Goal: Unclear: Unclear

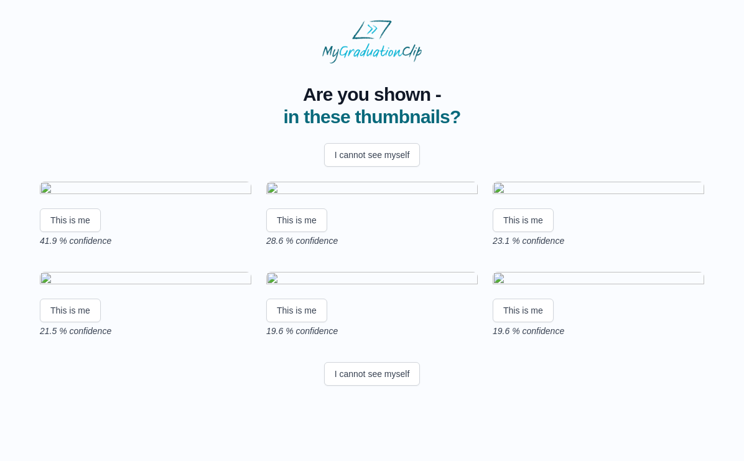
scroll to position [88, 0]
click at [62, 232] on button "This is me" at bounding box center [70, 220] width 61 height 24
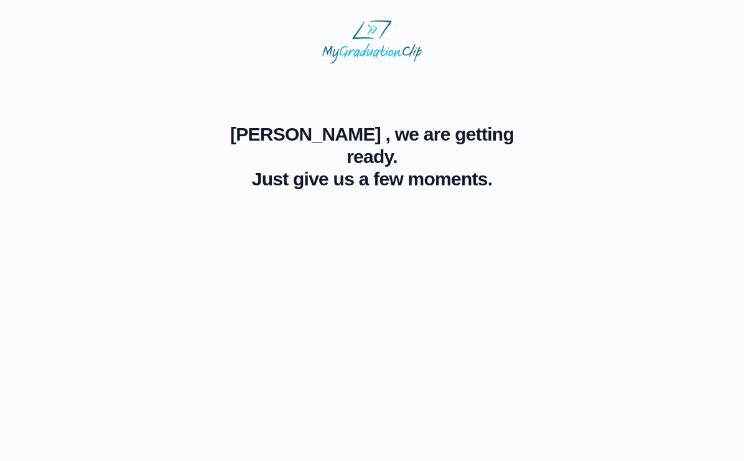
scroll to position [0, 0]
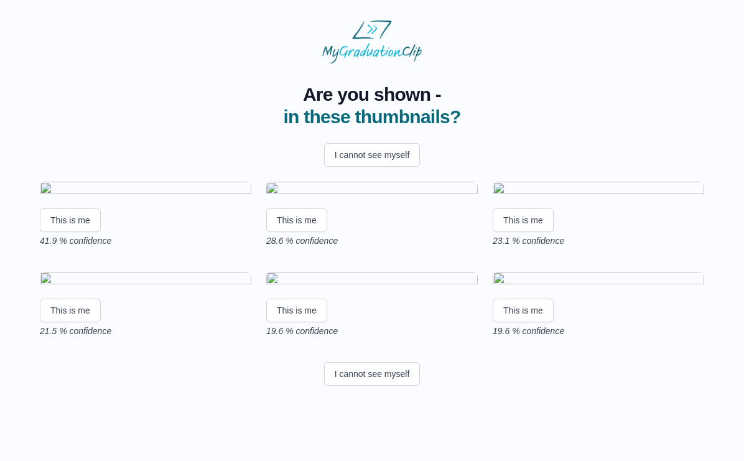
click at [217, 198] on img at bounding box center [145, 190] width 211 height 17
click at [192, 198] on img at bounding box center [145, 190] width 211 height 17
click at [206, 198] on img at bounding box center [145, 190] width 211 height 17
click at [55, 232] on button "This is me" at bounding box center [70, 220] width 61 height 24
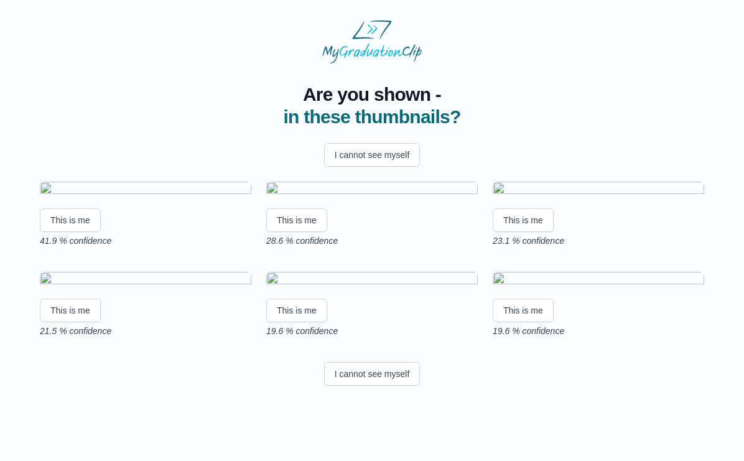
scroll to position [0, 0]
